Goal: Check status: Check status

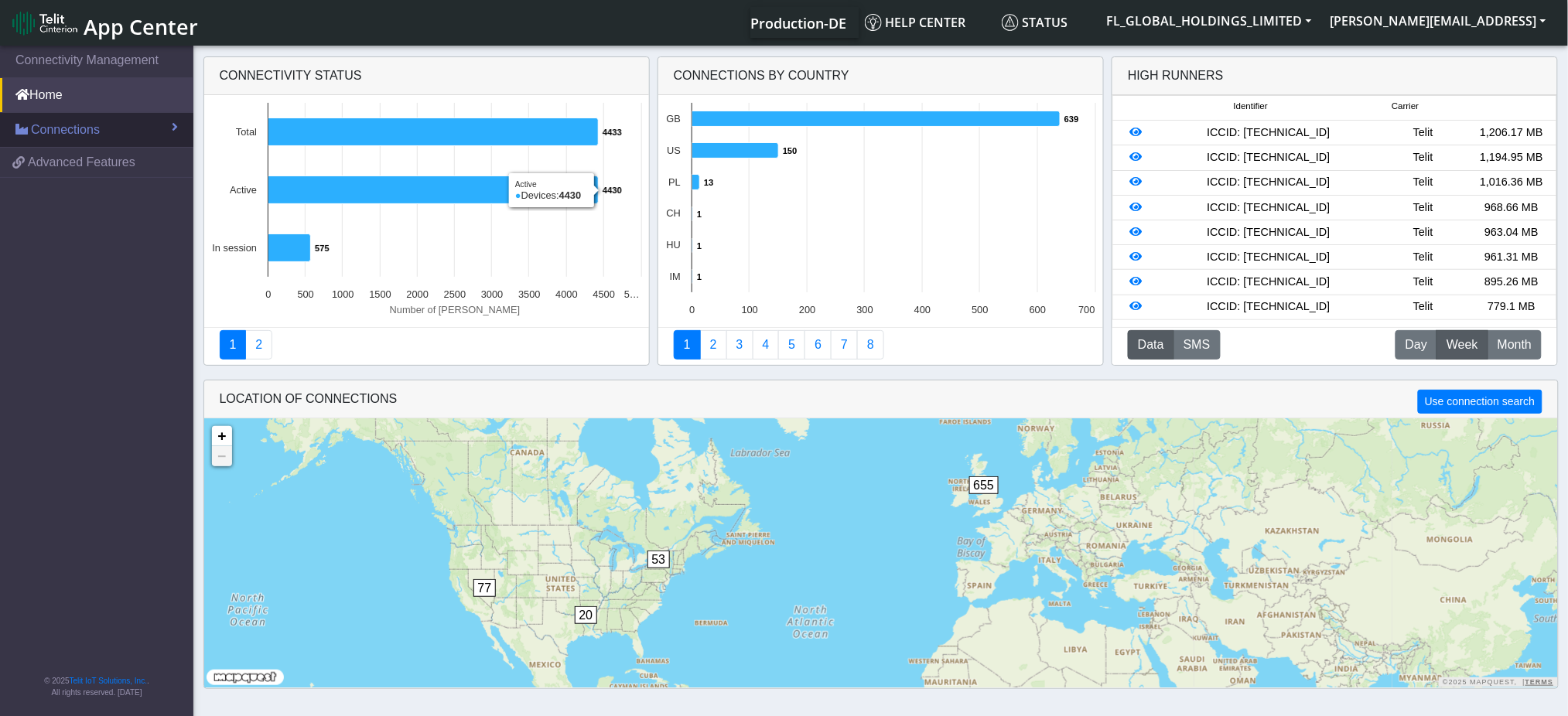
click at [106, 127] on link "Connections" at bounding box center [97, 130] width 193 height 34
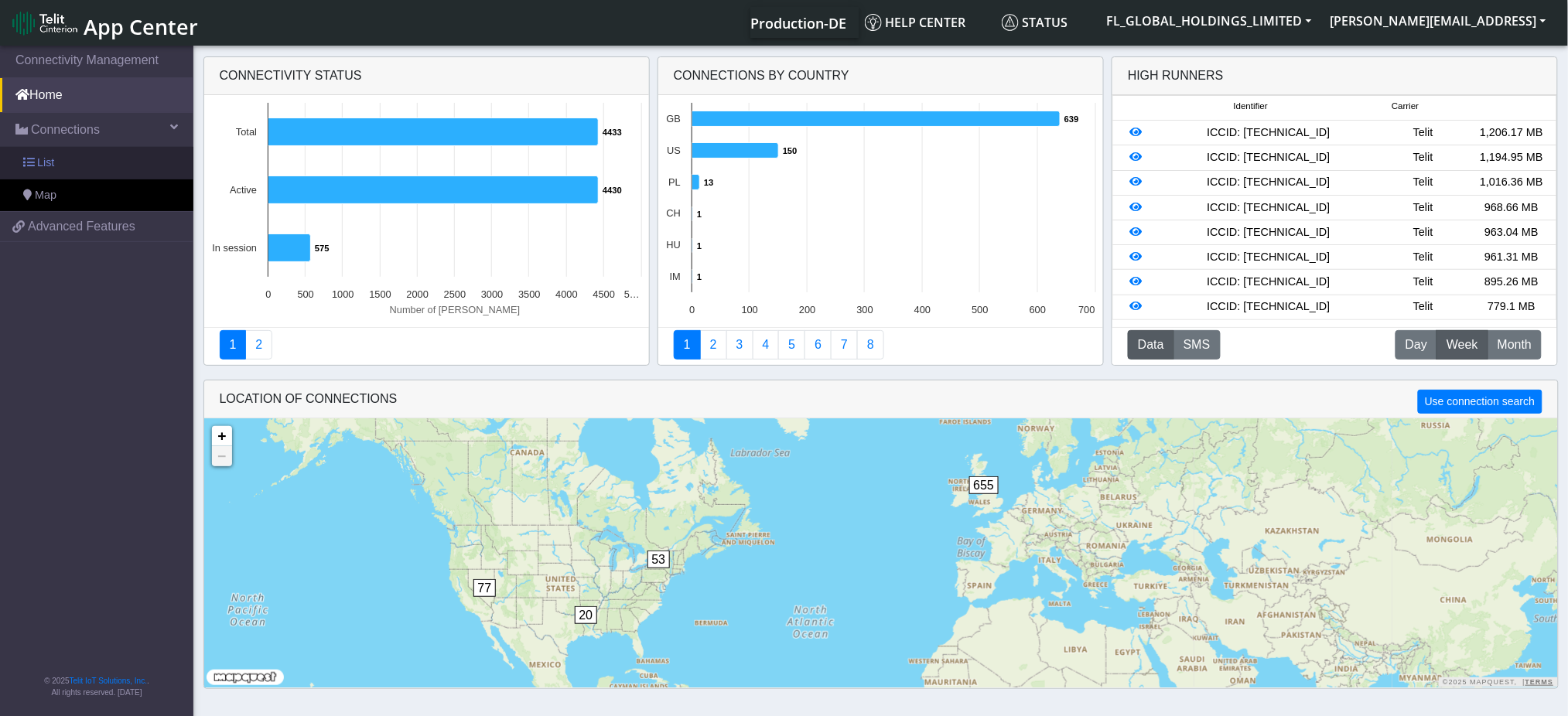
click at [104, 163] on link "List" at bounding box center [97, 163] width 193 height 32
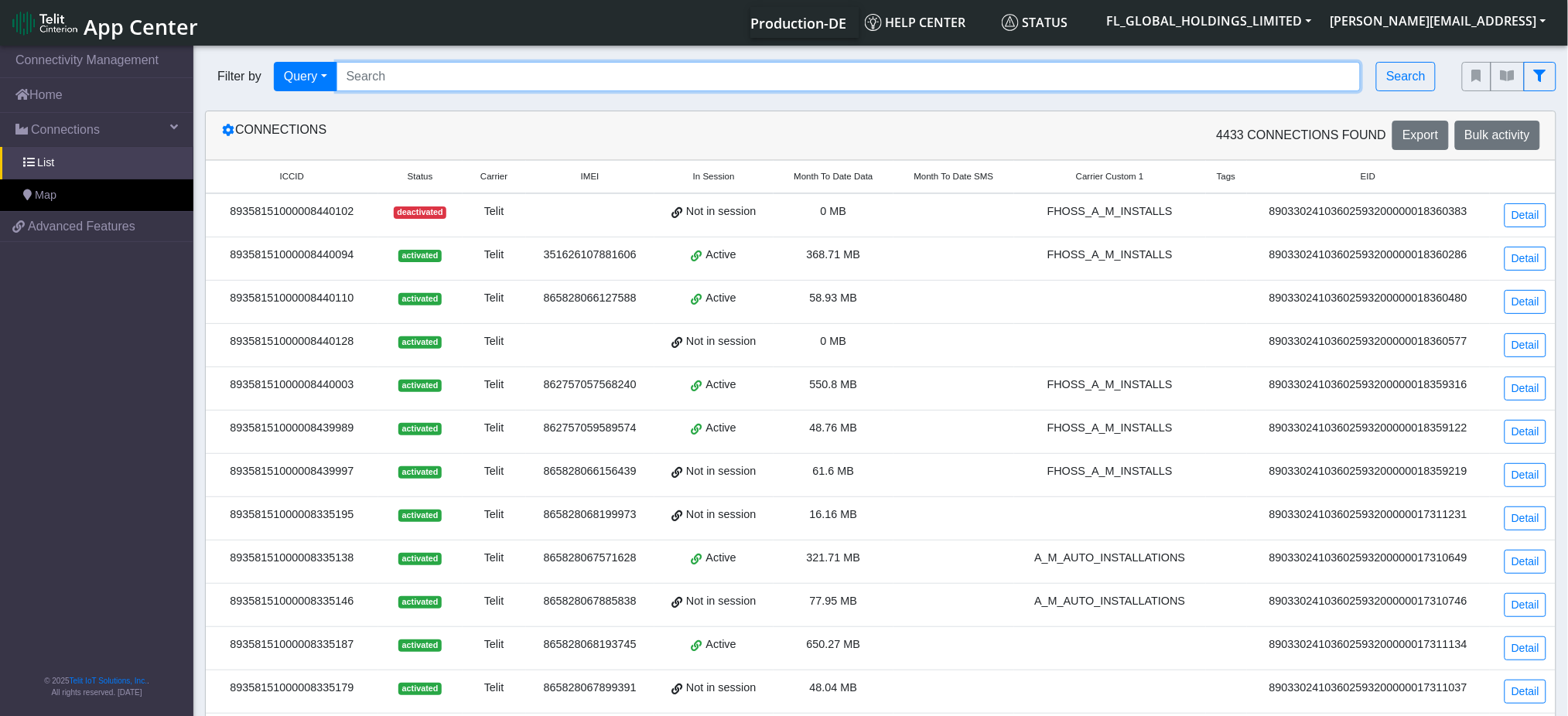
click at [473, 80] on input "Search..." at bounding box center [848, 76] width 1025 height 29
paste input "89358151000008369210"
type input "89358151000008369210"
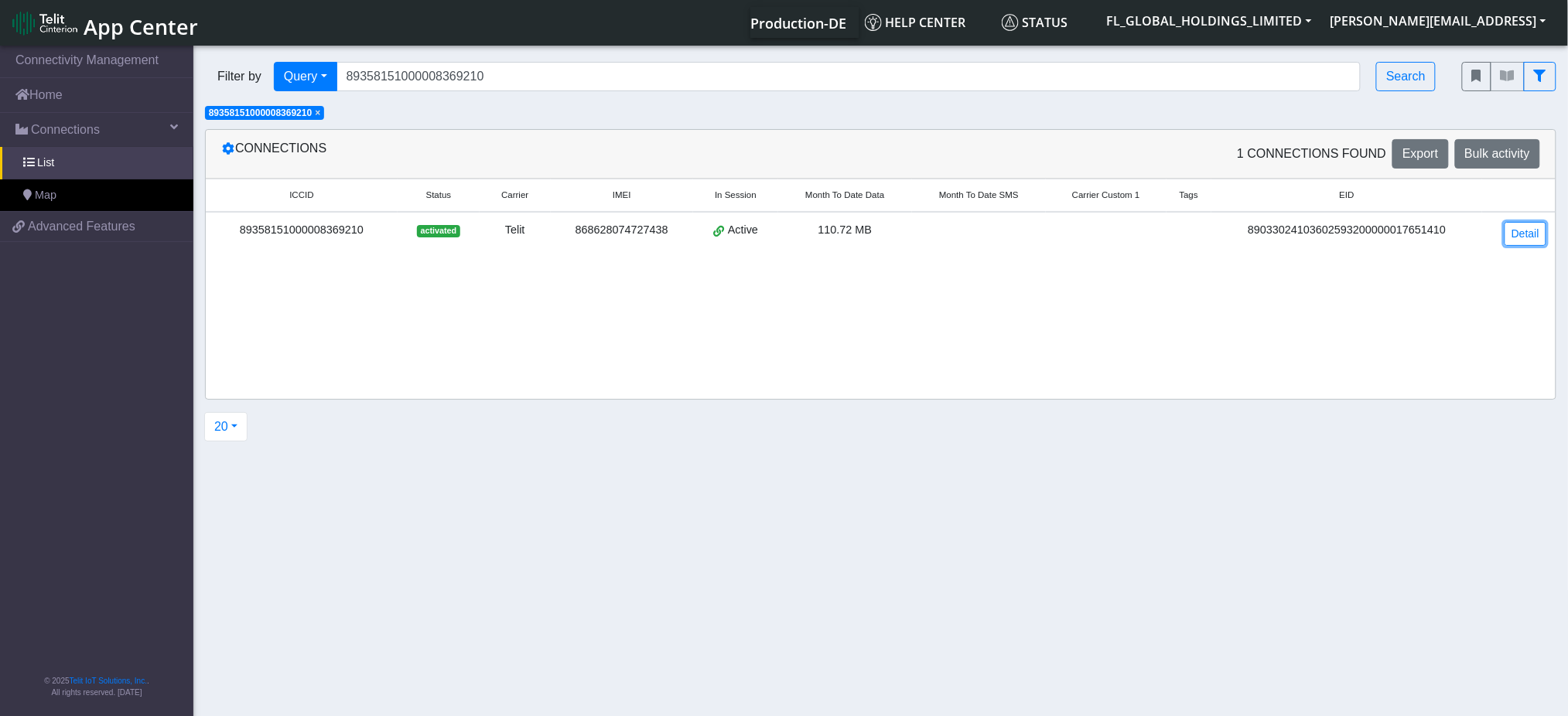
drag, startPoint x: 1520, startPoint y: 239, endPoint x: 1515, endPoint y: 253, distance: 14.9
click at [1521, 236] on link "Detail" at bounding box center [1526, 234] width 42 height 24
